Goal: Information Seeking & Learning: Learn about a topic

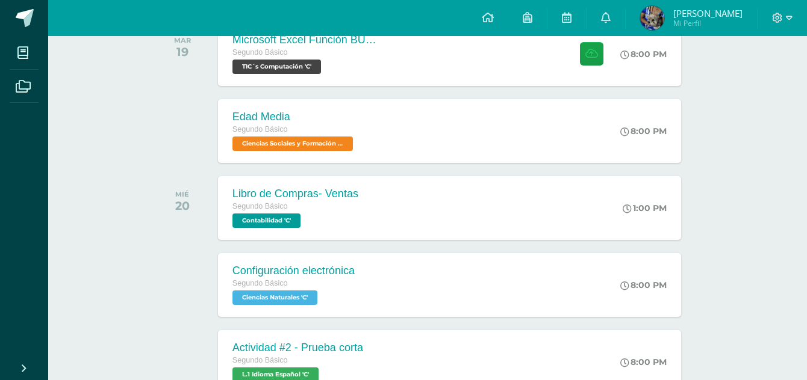
scroll to position [904, 0]
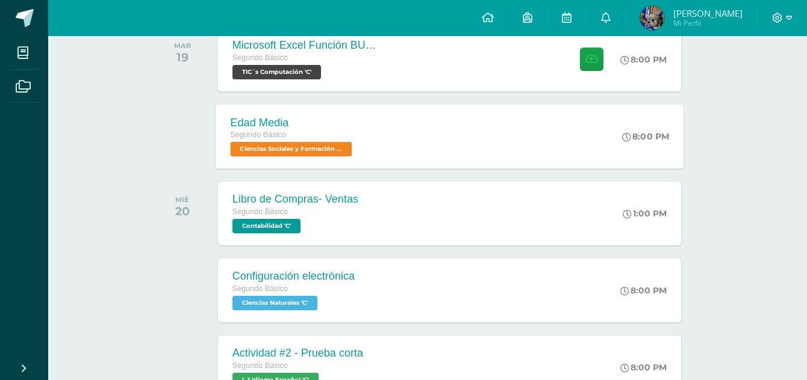
click at [406, 129] on div "Edad Media Segundo Básico Ciencias Sociales y Formación Ciudadana 'C' 8:00 PM E…" at bounding box center [450, 136] width 468 height 64
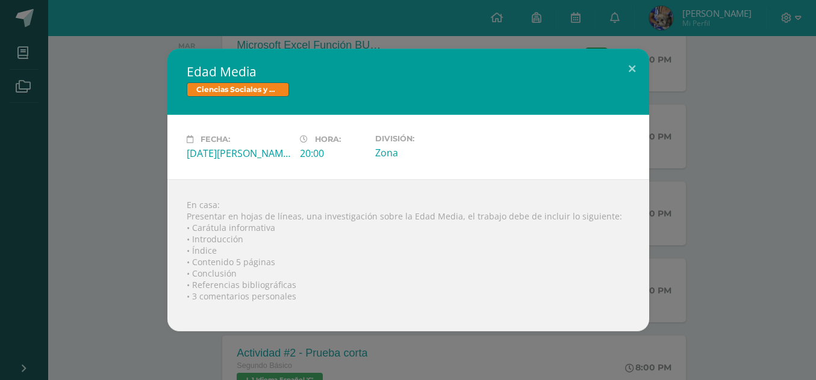
click at [688, 144] on div "Edad Media Ciencias Sociales y Formación Ciudadana Fecha: Martes 19 de Agosto H…" at bounding box center [408, 190] width 806 height 283
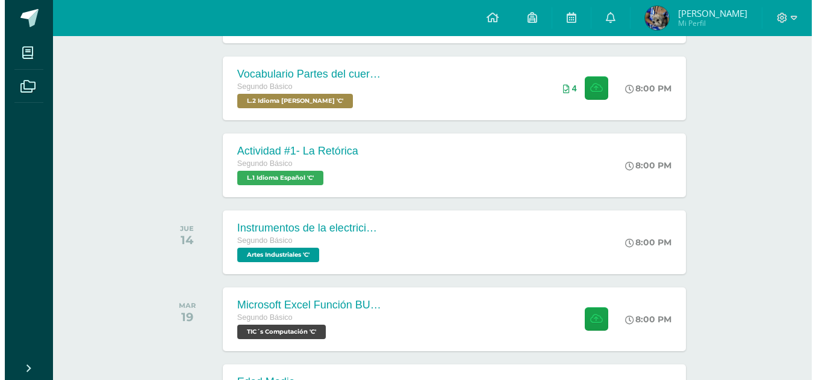
scroll to position [644, 0]
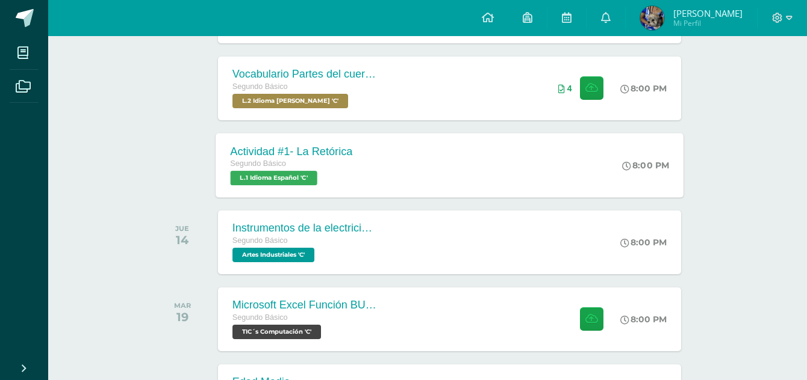
click at [505, 175] on div "Actividad #1- La Retórica Segundo Básico L.1 Idioma Español 'C' 8:00 PM Activid…" at bounding box center [450, 165] width 468 height 64
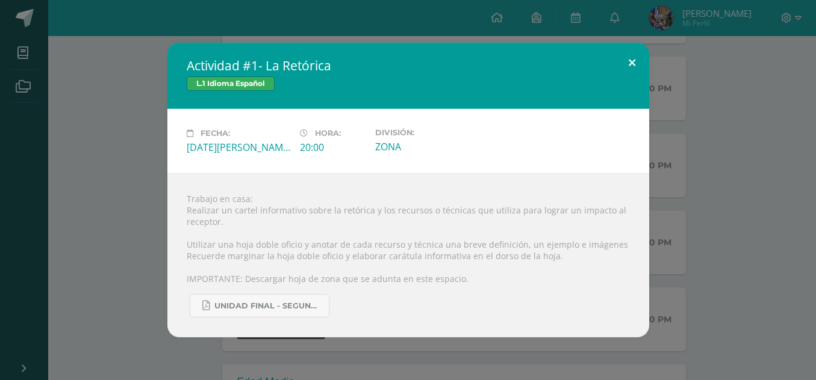
click at [645, 75] on button at bounding box center [632, 63] width 34 height 41
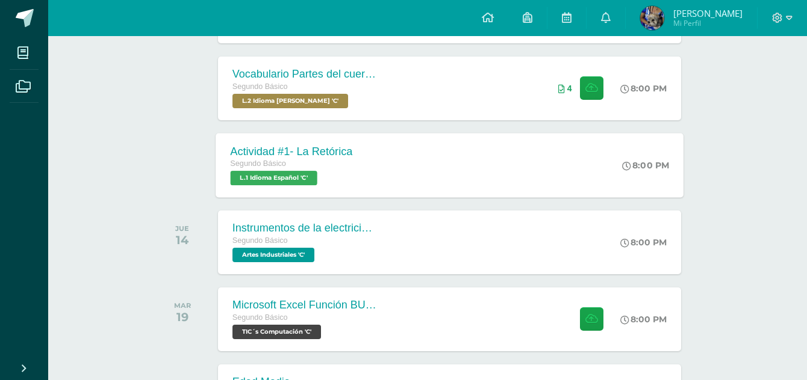
click at [524, 162] on div "Actividad #1- La Retórica Segundo Básico L.1 Idioma Español 'C' 8:00 PM Activid…" at bounding box center [450, 165] width 468 height 64
